Goal: Navigation & Orientation: Find specific page/section

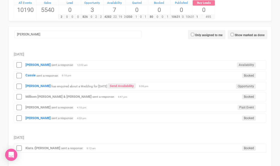
scroll to position [54, 0]
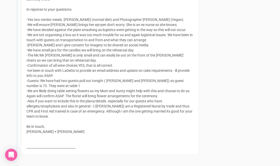
scroll to position [617, 0]
